Goal: Information Seeking & Learning: Learn about a topic

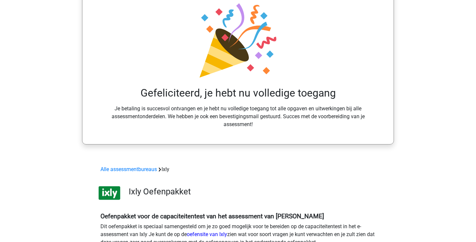
scroll to position [59, 0]
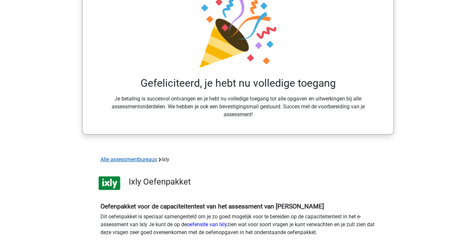
click at [149, 159] on link "Alle assessmentbureaus" at bounding box center [129, 159] width 57 height 6
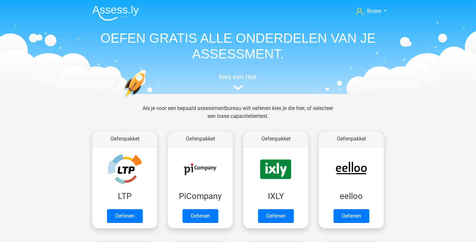
scroll to position [104, 0]
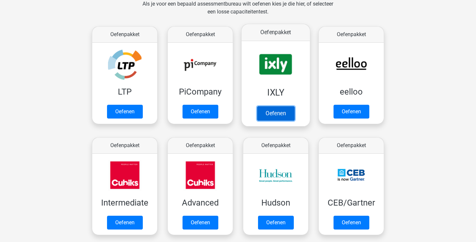
click at [282, 114] on link "Oefenen" at bounding box center [275, 113] width 37 height 14
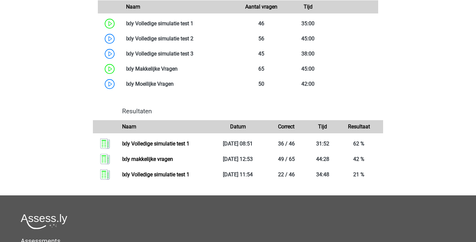
scroll to position [454, 0]
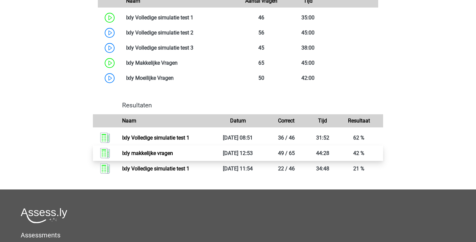
click at [173, 154] on link "Ixly makkelijke vragen" at bounding box center [147, 153] width 51 height 6
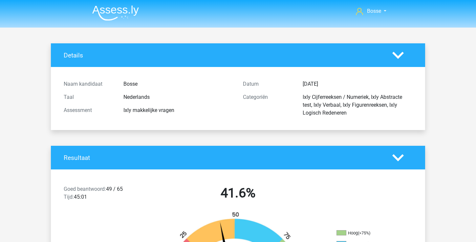
click at [114, 13] on img at bounding box center [115, 12] width 47 height 15
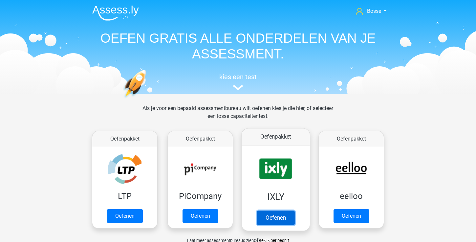
click at [273, 214] on link "Oefenen" at bounding box center [275, 218] width 37 height 14
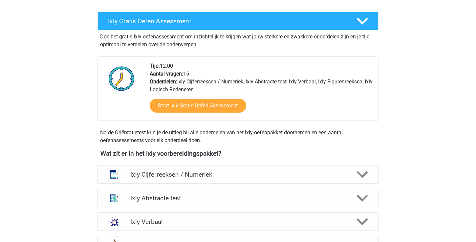
scroll to position [213, 0]
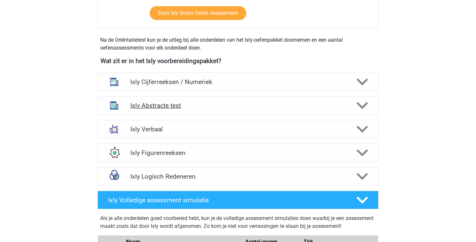
click at [215, 102] on h4 "Ixly Abstracte test" at bounding box center [237, 106] width 215 height 8
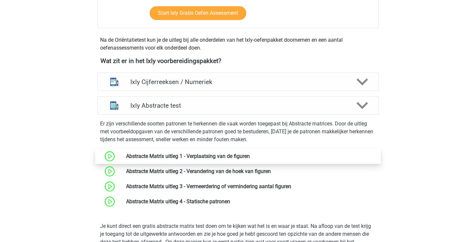
click at [250, 153] on link at bounding box center [250, 156] width 0 height 6
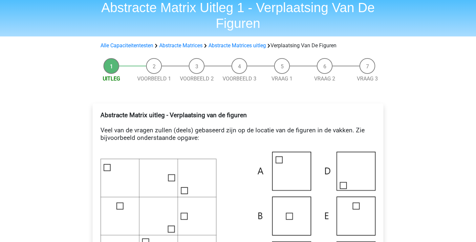
scroll to position [28, 0]
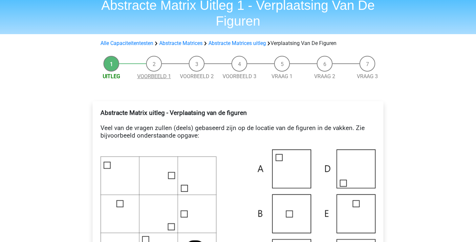
click at [156, 74] on link "Voorbeeld 1" at bounding box center [154, 76] width 34 height 6
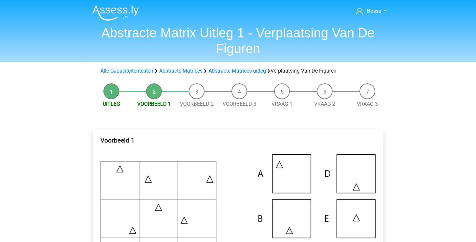
click at [195, 105] on link "Voorbeeld 2" at bounding box center [197, 104] width 34 height 6
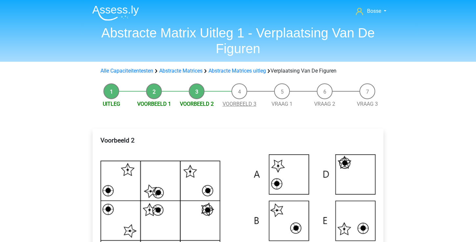
click at [243, 107] on span "Voorbeeld 3" at bounding box center [239, 104] width 43 height 8
click at [243, 106] on link "Voorbeeld 3" at bounding box center [240, 104] width 34 height 6
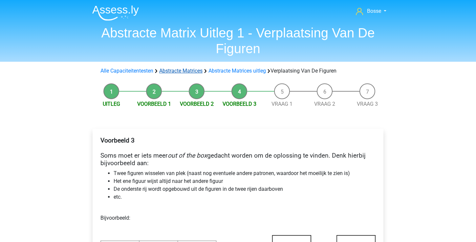
click at [184, 73] on link "Abstracte Matrices" at bounding box center [180, 71] width 43 height 6
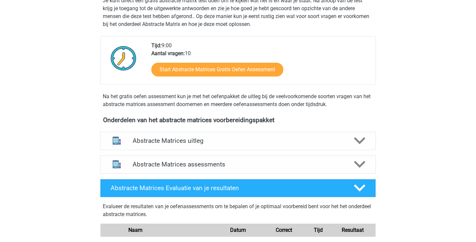
scroll to position [179, 0]
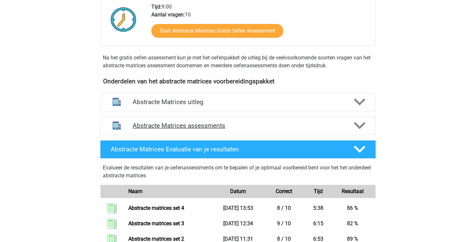
click at [200, 126] on h4 "Abstracte Matrices assessments" at bounding box center [238, 126] width 211 height 8
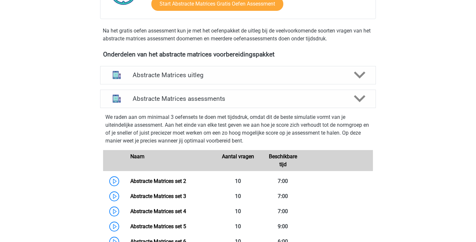
scroll to position [201, 0]
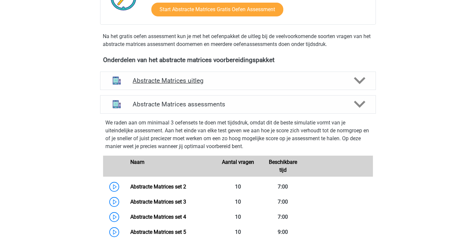
click at [196, 80] on h4 "Abstracte Matrices uitleg" at bounding box center [238, 81] width 211 height 8
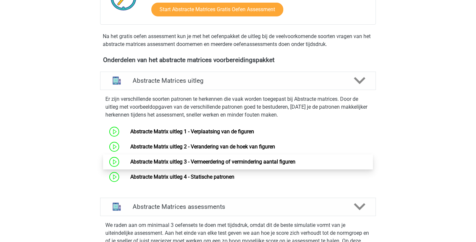
click at [217, 161] on link "Abstracte Matrix uitleg 3 - Vermeerdering of vermindering aantal figuren" at bounding box center [212, 162] width 165 height 6
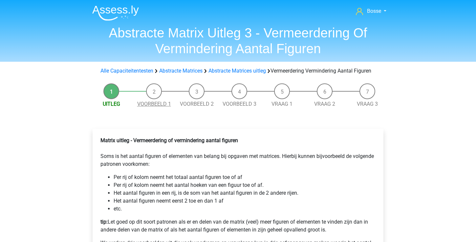
click at [166, 107] on link "Voorbeeld 1" at bounding box center [154, 104] width 34 height 6
click at [186, 71] on link "Abstracte Matrices" at bounding box center [180, 71] width 43 height 6
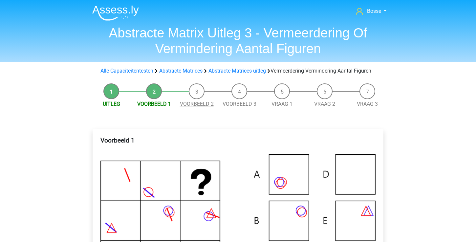
click at [191, 107] on link "Voorbeeld 2" at bounding box center [197, 104] width 34 height 6
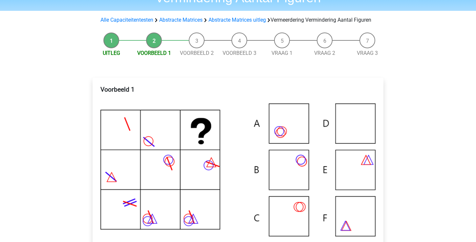
scroll to position [72, 0]
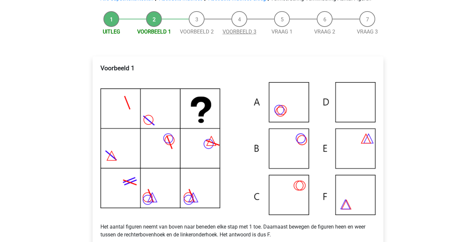
click at [239, 35] on link "Voorbeeld 3" at bounding box center [240, 32] width 34 height 6
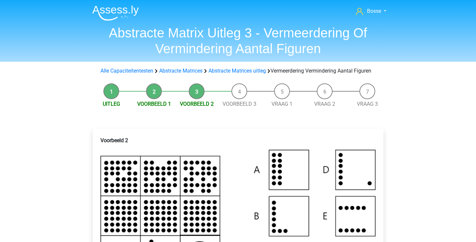
scroll to position [10, 0]
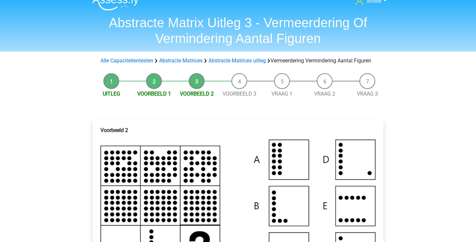
click at [234, 97] on li "Voorbeeld 3" at bounding box center [239, 85] width 43 height 25
click at [234, 97] on link "Voorbeeld 3" at bounding box center [240, 94] width 34 height 6
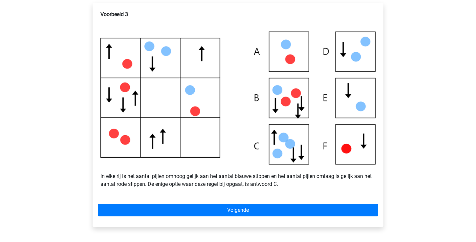
scroll to position [138, 0]
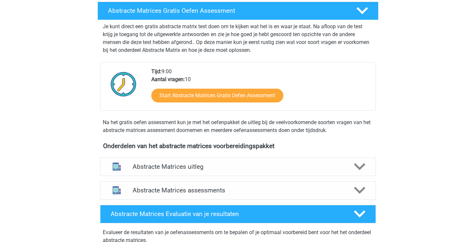
scroll to position [137, 0]
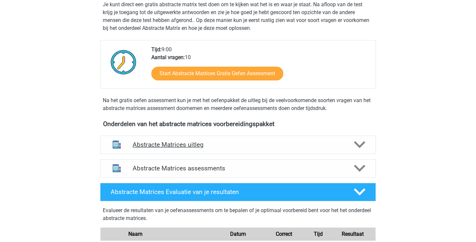
click at [196, 143] on h4 "Abstracte Matrices uitleg" at bounding box center [238, 145] width 211 height 8
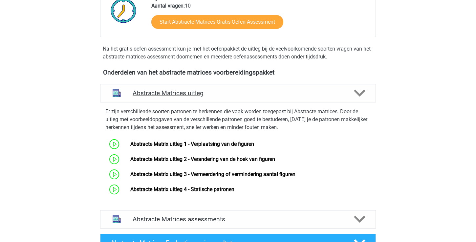
scroll to position [216, 0]
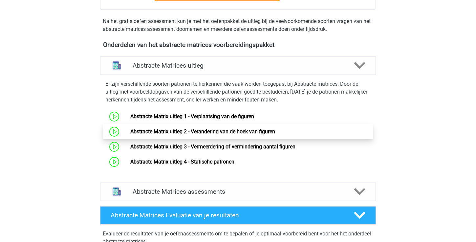
click at [202, 134] on link "Abstracte Matrix uitleg 2 - Verandering van de hoek van figuren" at bounding box center [202, 131] width 145 height 6
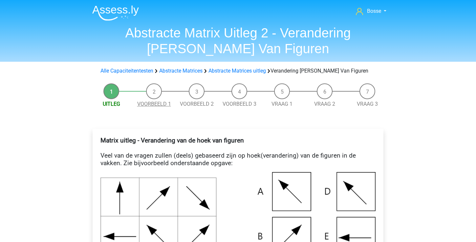
click at [159, 102] on link "Voorbeeld 1" at bounding box center [154, 104] width 34 height 6
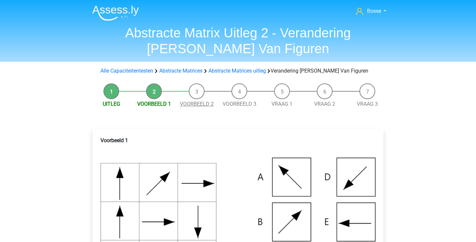
click at [197, 104] on link "Voorbeeld 2" at bounding box center [197, 104] width 34 height 6
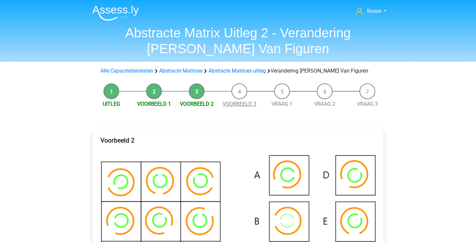
click at [231, 107] on link "Voorbeeld 3" at bounding box center [240, 104] width 34 height 6
click at [224, 69] on link "Abstracte Matrices uitleg" at bounding box center [237, 71] width 57 height 6
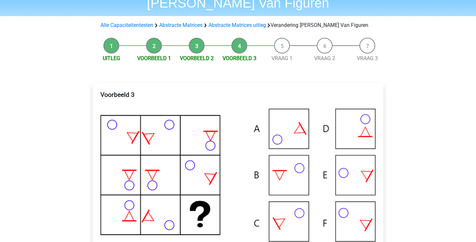
scroll to position [28, 0]
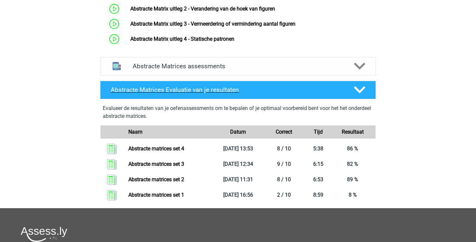
scroll to position [358, 0]
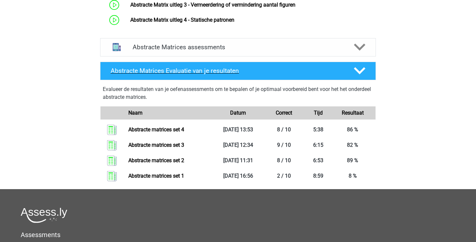
click at [362, 70] on polygon at bounding box center [359, 70] width 11 height 7
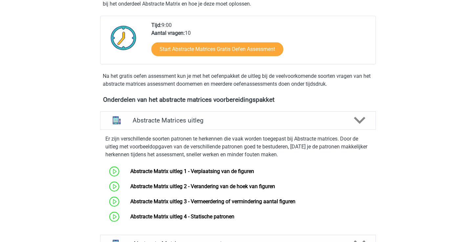
scroll to position [118, 0]
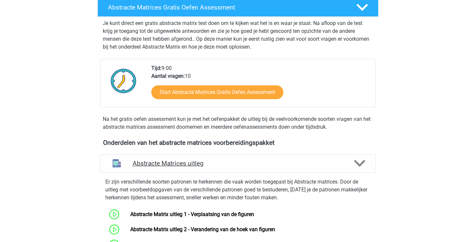
click at [362, 165] on icon at bounding box center [359, 163] width 11 height 11
click at [360, 163] on icon at bounding box center [359, 163] width 11 height 11
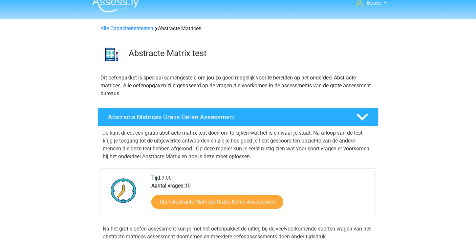
scroll to position [0, 0]
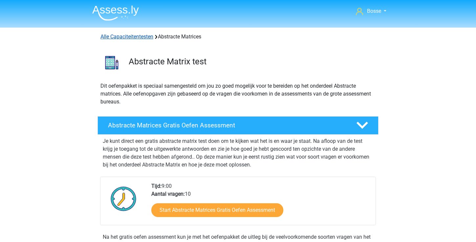
click at [145, 38] on link "Alle Capaciteitentesten" at bounding box center [127, 37] width 53 height 6
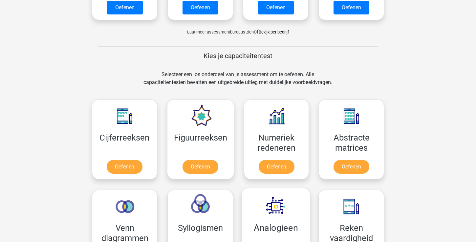
scroll to position [153, 0]
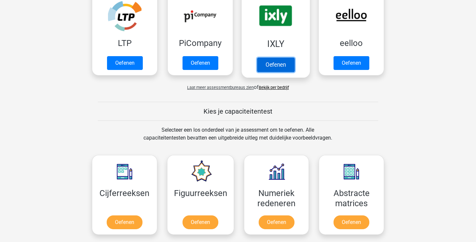
click at [273, 67] on link "Oefenen" at bounding box center [275, 64] width 37 height 14
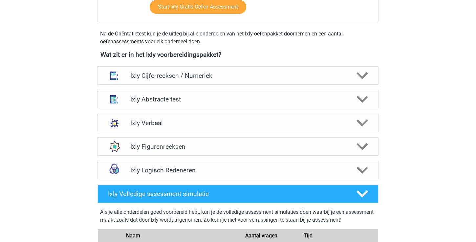
scroll to position [222, 0]
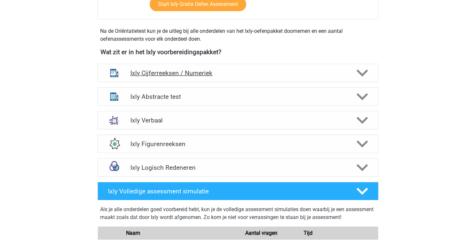
click at [359, 73] on polygon at bounding box center [362, 73] width 11 height 7
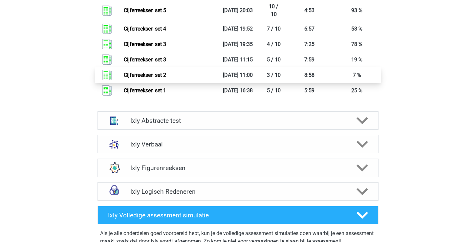
scroll to position [754, 0]
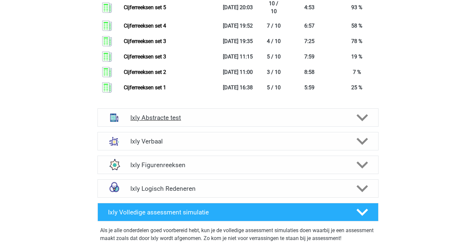
click at [372, 118] on div at bounding box center [362, 117] width 22 height 11
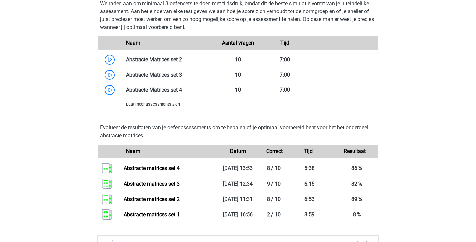
scroll to position [1087, 0]
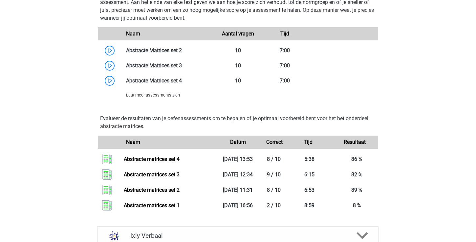
click at [170, 96] on span "Laat meer assessments zien" at bounding box center [153, 95] width 54 height 5
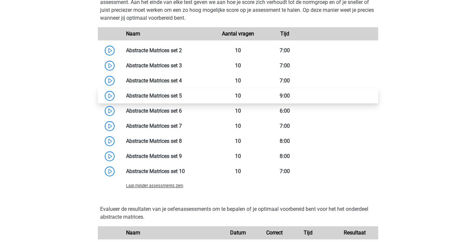
click at [182, 95] on link at bounding box center [182, 96] width 0 height 6
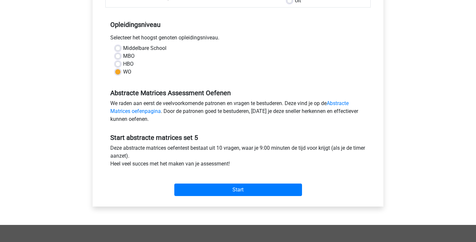
scroll to position [123, 0]
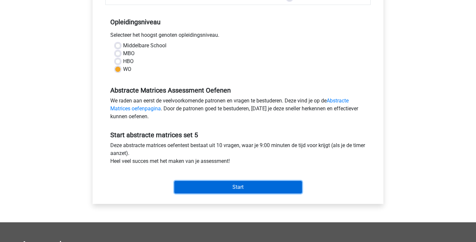
click at [233, 184] on input "Start" at bounding box center [238, 187] width 128 height 12
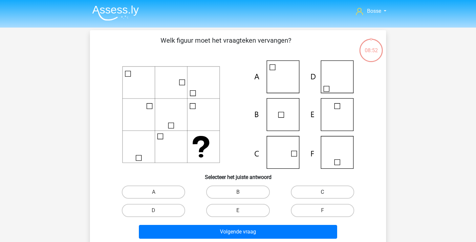
click at [304, 192] on label "C" at bounding box center [322, 192] width 63 height 13
click at [323, 192] on input "C" at bounding box center [325, 194] width 4 height 4
radio input "true"
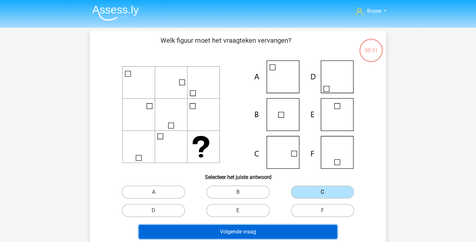
click at [271, 230] on button "Volgende vraag" at bounding box center [238, 232] width 199 height 14
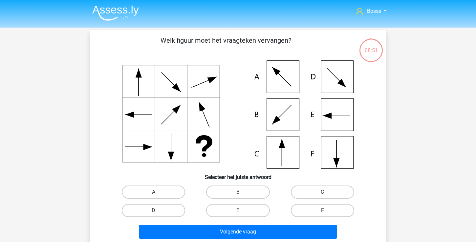
scroll to position [30, 0]
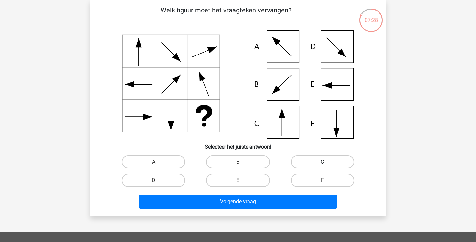
click at [319, 165] on label "C" at bounding box center [322, 161] width 63 height 13
click at [323, 165] on input "C" at bounding box center [325, 164] width 4 height 4
radio input "true"
click at [177, 162] on label "A" at bounding box center [153, 161] width 63 height 13
click at [158, 162] on input "A" at bounding box center [156, 164] width 4 height 4
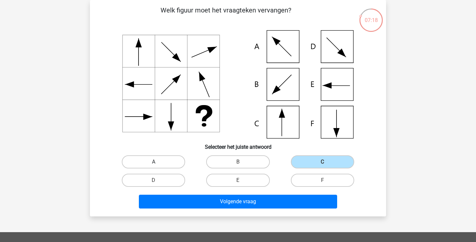
radio input "true"
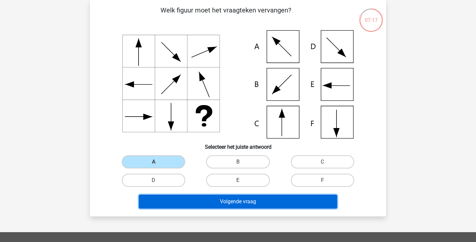
click at [210, 200] on button "Volgende vraag" at bounding box center [238, 202] width 199 height 14
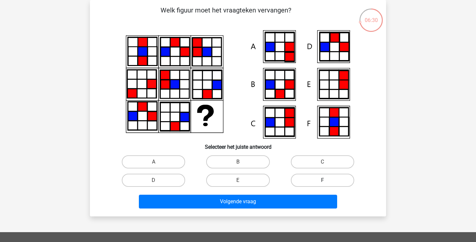
click at [323, 179] on label "F" at bounding box center [322, 180] width 63 height 13
click at [323, 180] on input "F" at bounding box center [325, 182] width 4 height 4
radio input "true"
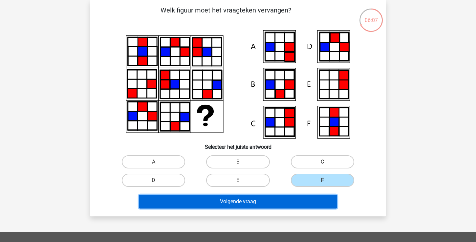
click at [287, 198] on button "Volgende vraag" at bounding box center [238, 202] width 199 height 14
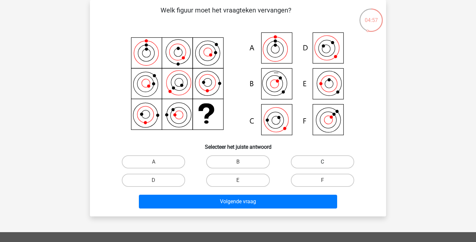
click at [317, 161] on label "C" at bounding box center [322, 161] width 63 height 13
click at [323, 162] on input "C" at bounding box center [325, 164] width 4 height 4
radio input "true"
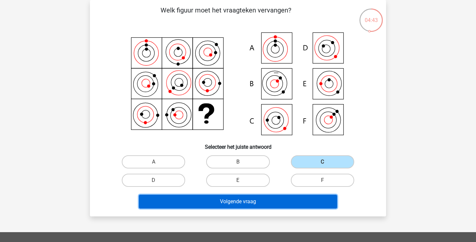
click at [275, 202] on button "Volgende vraag" at bounding box center [238, 202] width 199 height 14
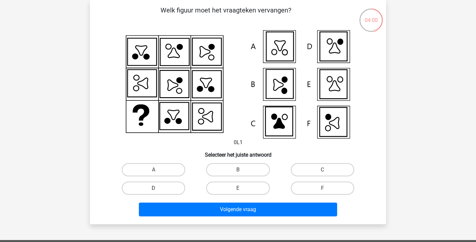
click at [170, 185] on label "D" at bounding box center [153, 188] width 63 height 13
click at [158, 188] on input "D" at bounding box center [156, 190] width 4 height 4
radio input "true"
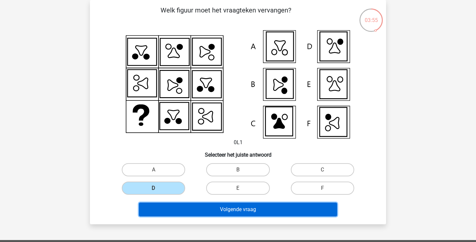
click at [234, 209] on button "Volgende vraag" at bounding box center [238, 210] width 199 height 14
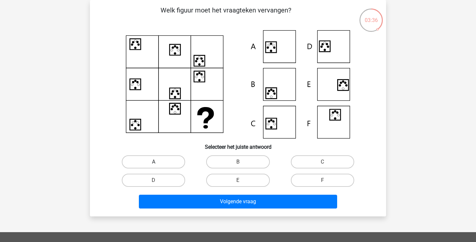
click at [174, 157] on label "A" at bounding box center [153, 161] width 63 height 13
click at [158, 162] on input "A" at bounding box center [156, 164] width 4 height 4
radio input "true"
click at [185, 211] on div "Volgende vraag" at bounding box center [238, 203] width 254 height 16
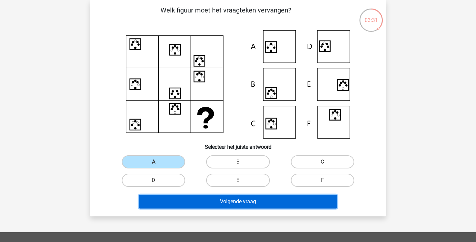
click at [190, 200] on button "Volgende vraag" at bounding box center [238, 202] width 199 height 14
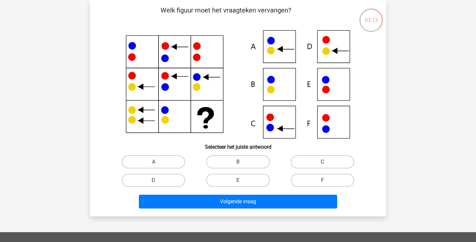
click at [312, 158] on label "C" at bounding box center [322, 161] width 63 height 13
click at [323, 162] on input "C" at bounding box center [325, 164] width 4 height 4
radio input "true"
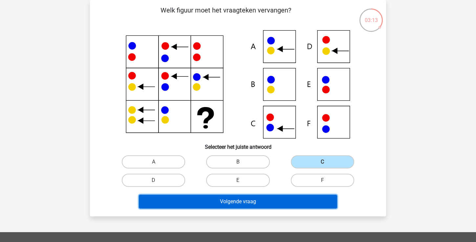
click at [269, 205] on button "Volgende vraag" at bounding box center [238, 202] width 199 height 14
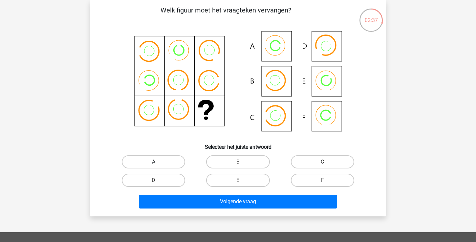
click at [169, 161] on label "A" at bounding box center [153, 161] width 63 height 13
click at [158, 162] on input "A" at bounding box center [156, 164] width 4 height 4
radio input "true"
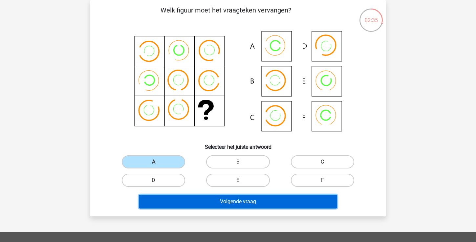
click at [230, 204] on button "Volgende vraag" at bounding box center [238, 202] width 199 height 14
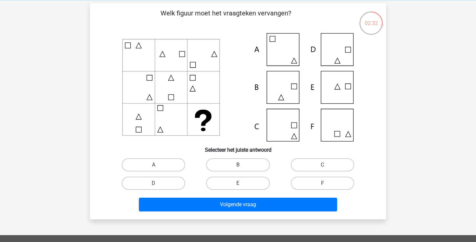
scroll to position [26, 0]
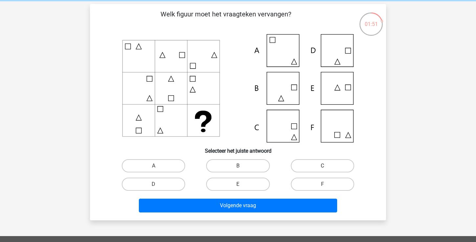
click at [320, 164] on label "C" at bounding box center [322, 165] width 63 height 13
click at [323, 166] on input "C" at bounding box center [325, 168] width 4 height 4
radio input "true"
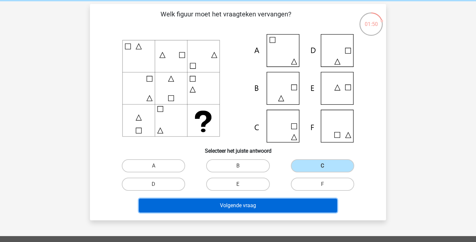
click at [287, 206] on button "Volgende vraag" at bounding box center [238, 206] width 199 height 14
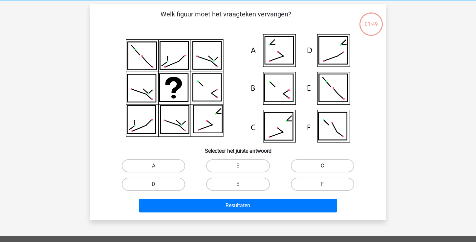
scroll to position [30, 0]
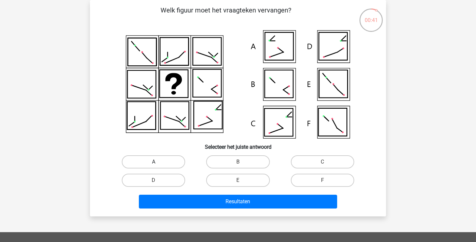
click at [169, 159] on label "A" at bounding box center [153, 161] width 63 height 13
click at [158, 162] on input "A" at bounding box center [156, 164] width 4 height 4
radio input "true"
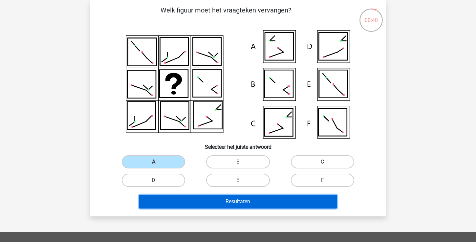
click at [189, 200] on button "Resultaten" at bounding box center [238, 202] width 199 height 14
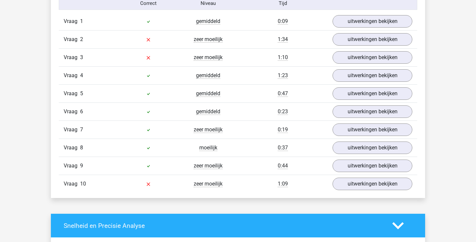
scroll to position [427, 0]
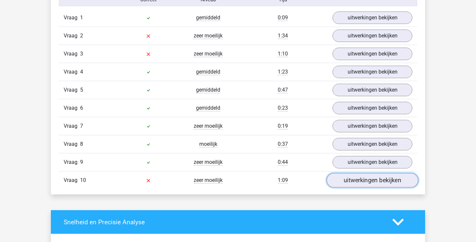
click at [386, 182] on link "uitwerkingen bekijken" at bounding box center [373, 180] width 92 height 14
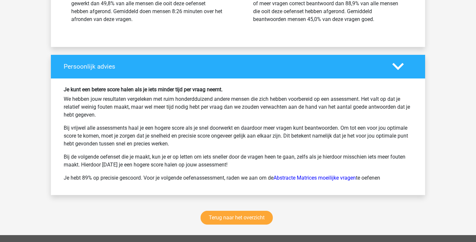
scroll to position [1106, 0]
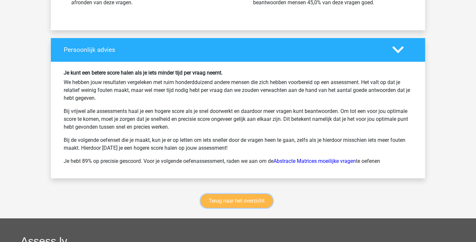
click at [246, 203] on link "Terug naar het overzicht" at bounding box center [237, 201] width 72 height 14
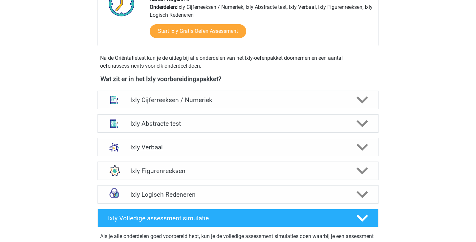
scroll to position [195, 0]
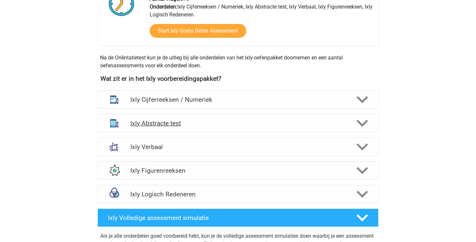
click at [284, 120] on h4 "Ixly Abstracte test" at bounding box center [237, 124] width 215 height 8
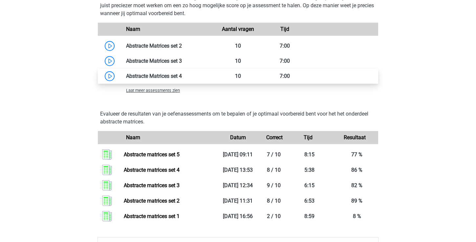
scroll to position [539, 0]
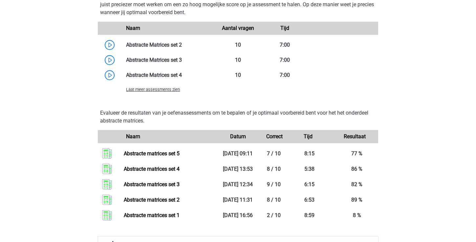
click at [172, 91] on span "Laat meer assessments zien" at bounding box center [153, 89] width 54 height 5
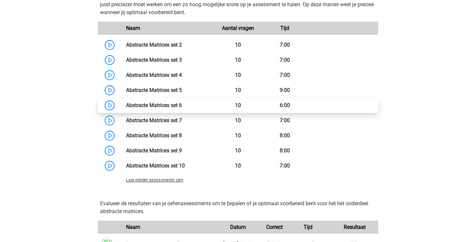
click at [182, 104] on link at bounding box center [182, 105] width 0 height 6
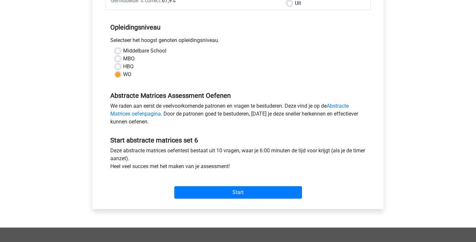
scroll to position [143, 0]
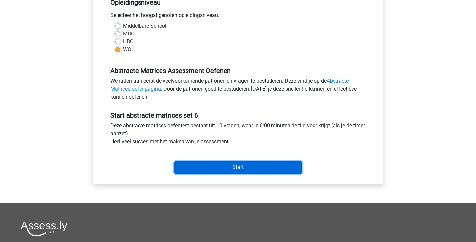
click at [205, 165] on input "Start" at bounding box center [238, 167] width 128 height 12
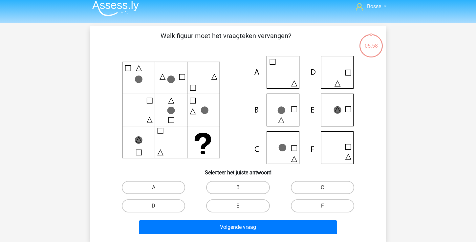
scroll to position [6, 0]
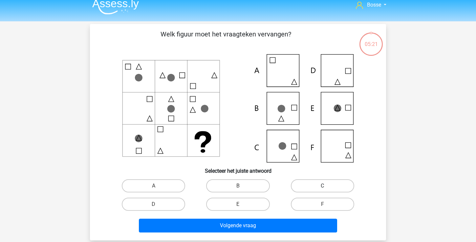
click at [317, 191] on label "C" at bounding box center [322, 185] width 63 height 13
click at [323, 190] on input "C" at bounding box center [325, 188] width 4 height 4
radio input "true"
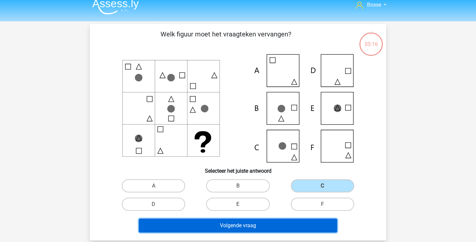
click at [284, 228] on button "Volgende vraag" at bounding box center [238, 226] width 199 height 14
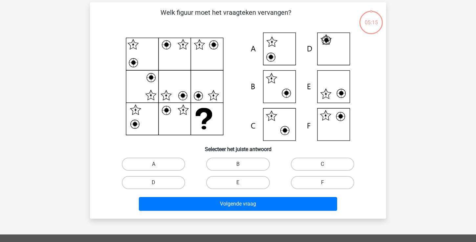
scroll to position [30, 0]
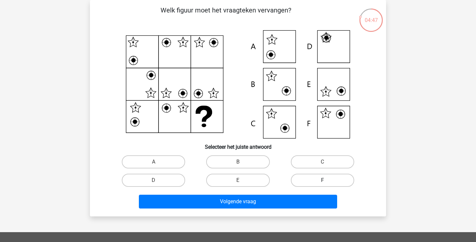
click at [322, 174] on label "F" at bounding box center [322, 180] width 63 height 13
click at [323, 180] on input "F" at bounding box center [325, 182] width 4 height 4
radio input "true"
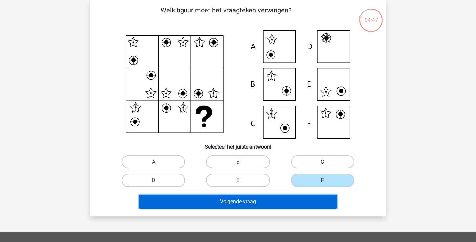
click at [306, 197] on button "Volgende vraag" at bounding box center [238, 202] width 199 height 14
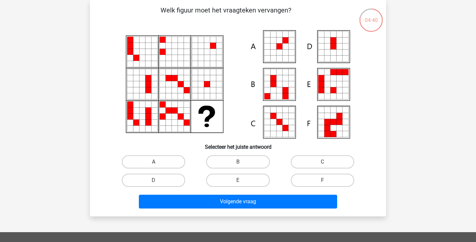
click at [175, 163] on label "A" at bounding box center [153, 161] width 63 height 13
click at [158, 163] on input "A" at bounding box center [156, 164] width 4 height 4
radio input "true"
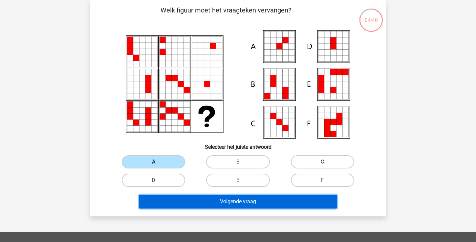
click at [204, 206] on button "Volgende vraag" at bounding box center [238, 202] width 199 height 14
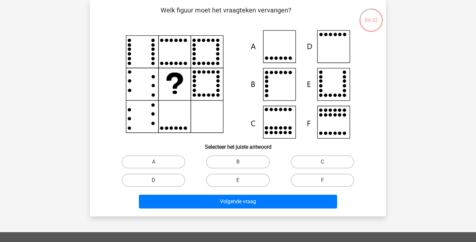
click at [180, 183] on label "D" at bounding box center [153, 180] width 63 height 13
click at [158, 183] on input "D" at bounding box center [156, 182] width 4 height 4
radio input "true"
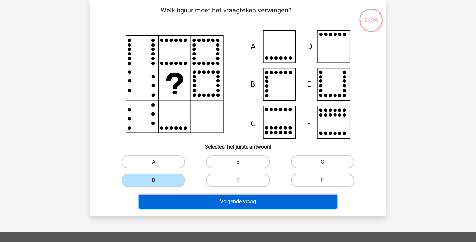
click at [188, 206] on button "Volgende vraag" at bounding box center [238, 202] width 199 height 14
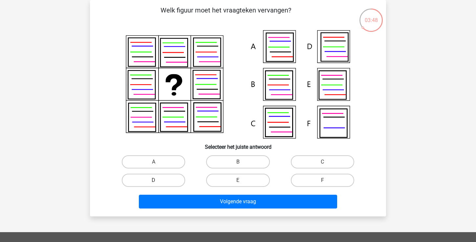
click at [165, 180] on label "D" at bounding box center [153, 180] width 63 height 13
click at [158, 180] on input "D" at bounding box center [156, 182] width 4 height 4
radio input "true"
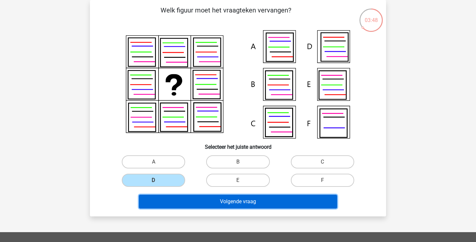
click at [207, 195] on button "Volgende vraag" at bounding box center [238, 202] width 199 height 14
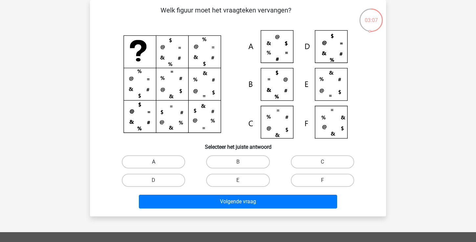
click at [158, 162] on label "A" at bounding box center [153, 161] width 63 height 13
click at [158, 162] on input "A" at bounding box center [156, 164] width 4 height 4
radio input "true"
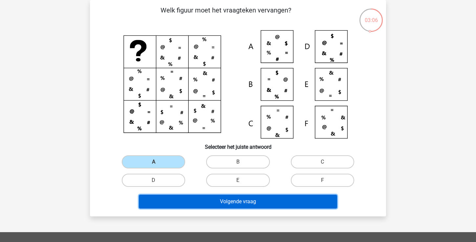
click at [183, 201] on button "Volgende vraag" at bounding box center [238, 202] width 199 height 14
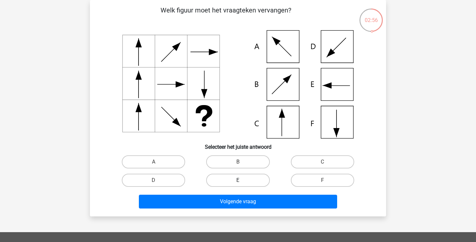
click at [245, 181] on label "E" at bounding box center [237, 180] width 63 height 13
click at [242, 181] on input "E" at bounding box center [240, 182] width 4 height 4
radio input "true"
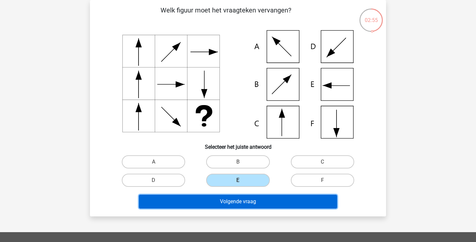
click at [243, 203] on button "Volgende vraag" at bounding box center [238, 202] width 199 height 14
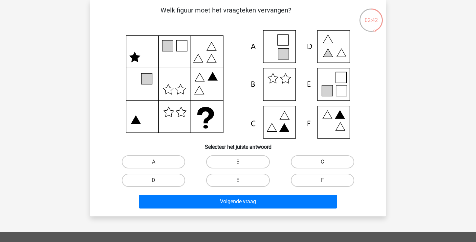
click at [245, 181] on label "E" at bounding box center [237, 180] width 63 height 13
click at [242, 181] on input "E" at bounding box center [240, 182] width 4 height 4
radio input "true"
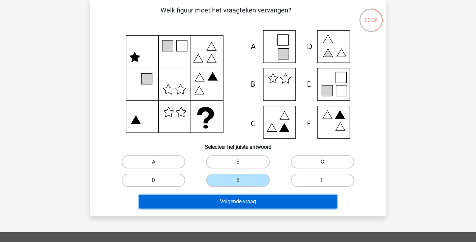
click at [251, 201] on button "Volgende vraag" at bounding box center [238, 202] width 199 height 14
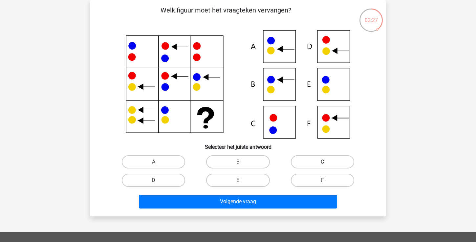
click at [232, 170] on div "B" at bounding box center [238, 162] width 84 height 18
drag, startPoint x: 236, startPoint y: 162, endPoint x: 236, endPoint y: 167, distance: 5.3
click at [236, 162] on label "B" at bounding box center [237, 161] width 63 height 13
click at [238, 162] on input "B" at bounding box center [240, 164] width 4 height 4
radio input "true"
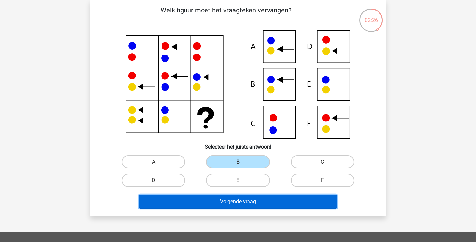
click at [229, 200] on button "Volgende vraag" at bounding box center [238, 202] width 199 height 14
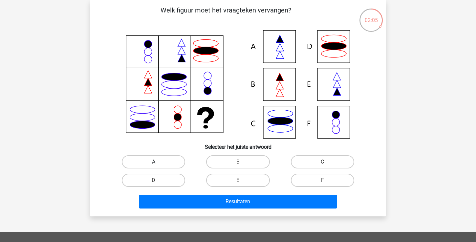
click at [176, 162] on label "A" at bounding box center [153, 161] width 63 height 13
click at [158, 162] on input "A" at bounding box center [156, 164] width 4 height 4
radio input "true"
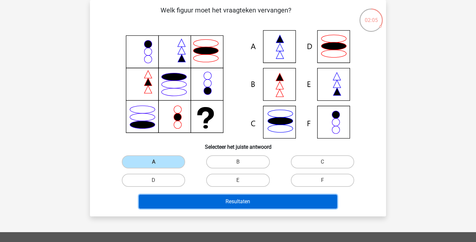
click at [204, 203] on button "Resultaten" at bounding box center [238, 202] width 199 height 14
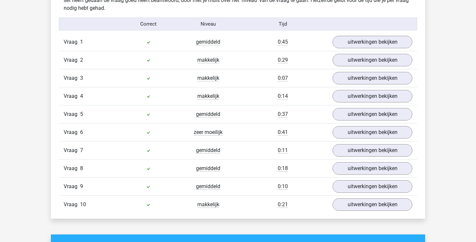
scroll to position [421, 0]
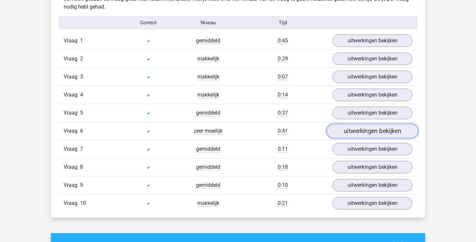
click at [364, 128] on link "uitwerkingen bekijken" at bounding box center [373, 131] width 92 height 14
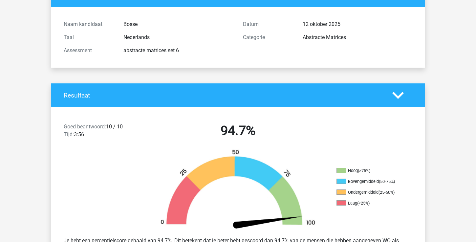
scroll to position [0, 0]
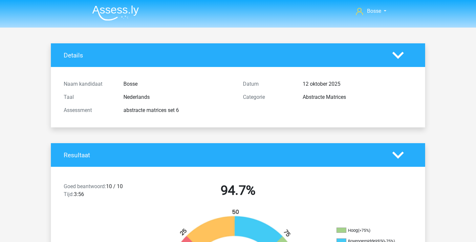
click at [130, 9] on img at bounding box center [115, 12] width 47 height 15
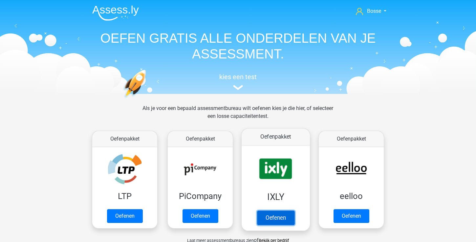
click at [282, 217] on link "Oefenen" at bounding box center [275, 218] width 37 height 14
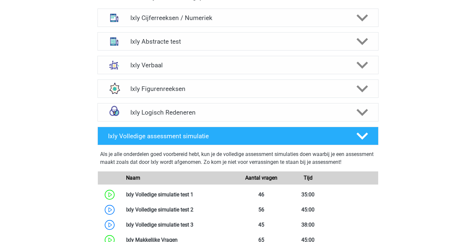
scroll to position [283, 0]
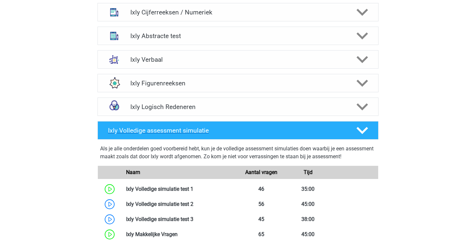
click at [369, 133] on div at bounding box center [362, 130] width 22 height 11
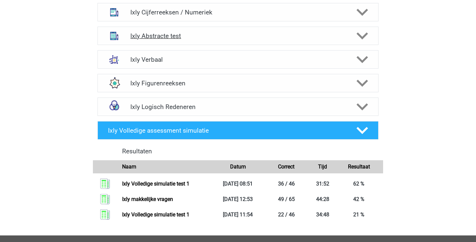
click at [362, 36] on polygon at bounding box center [362, 36] width 11 height 7
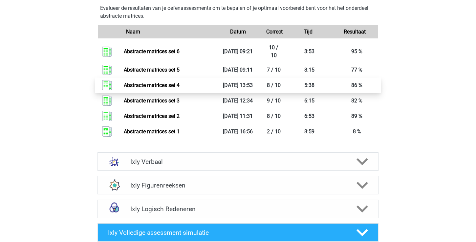
scroll to position [645, 0]
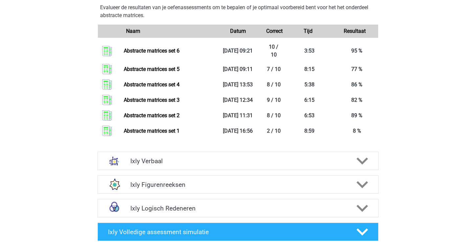
click at [97, 150] on div "Ixly Verbaal Bij het oplossen van Analogieën moet je een relatie tussen twee wo…" at bounding box center [238, 161] width 307 height 24
